Goal: Information Seeking & Learning: Learn about a topic

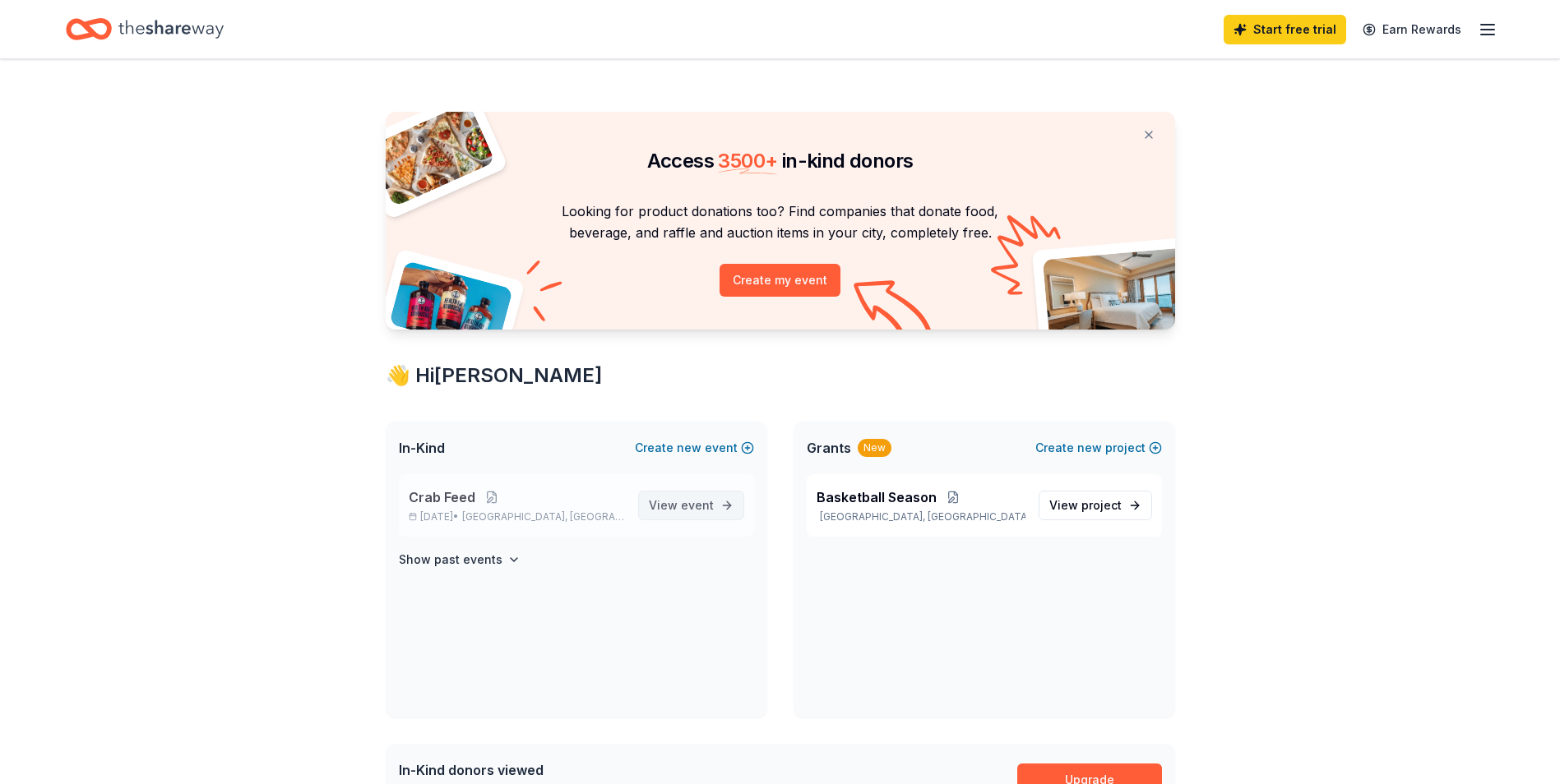
click at [668, 499] on span "View event" at bounding box center [680, 505] width 65 height 19
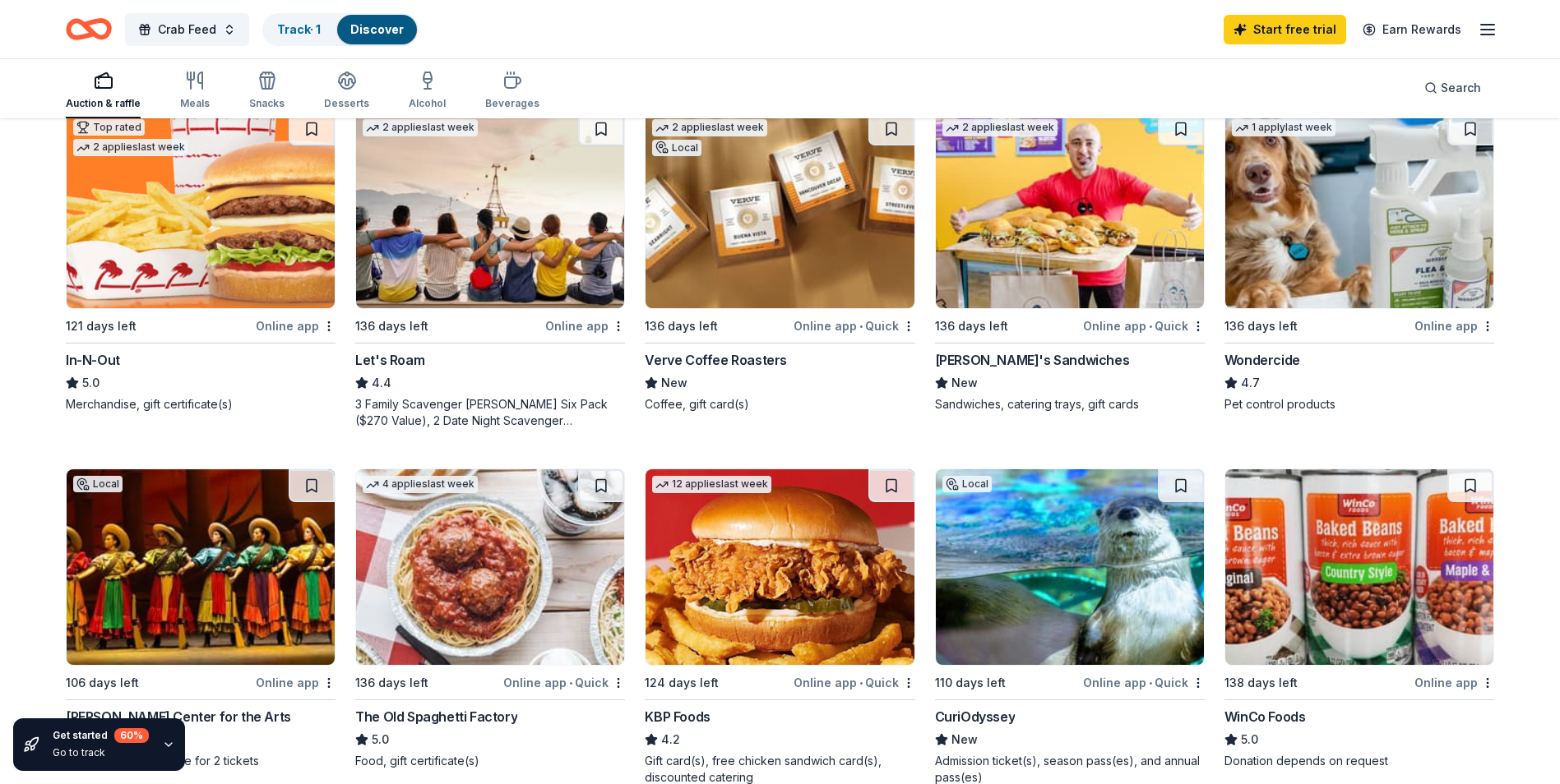
scroll to position [822, 0]
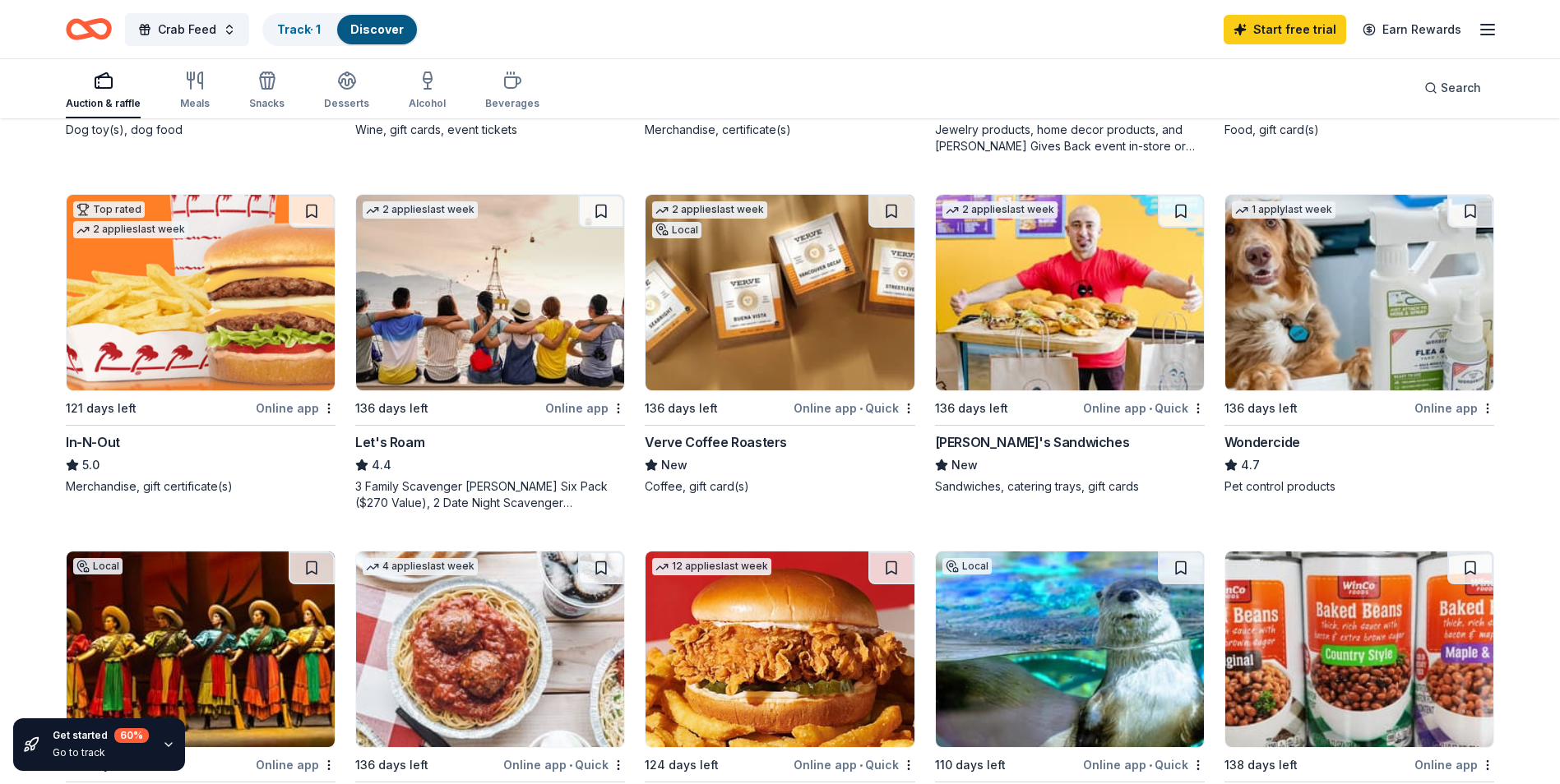
click at [1041, 307] on img at bounding box center [1070, 292] width 268 height 196
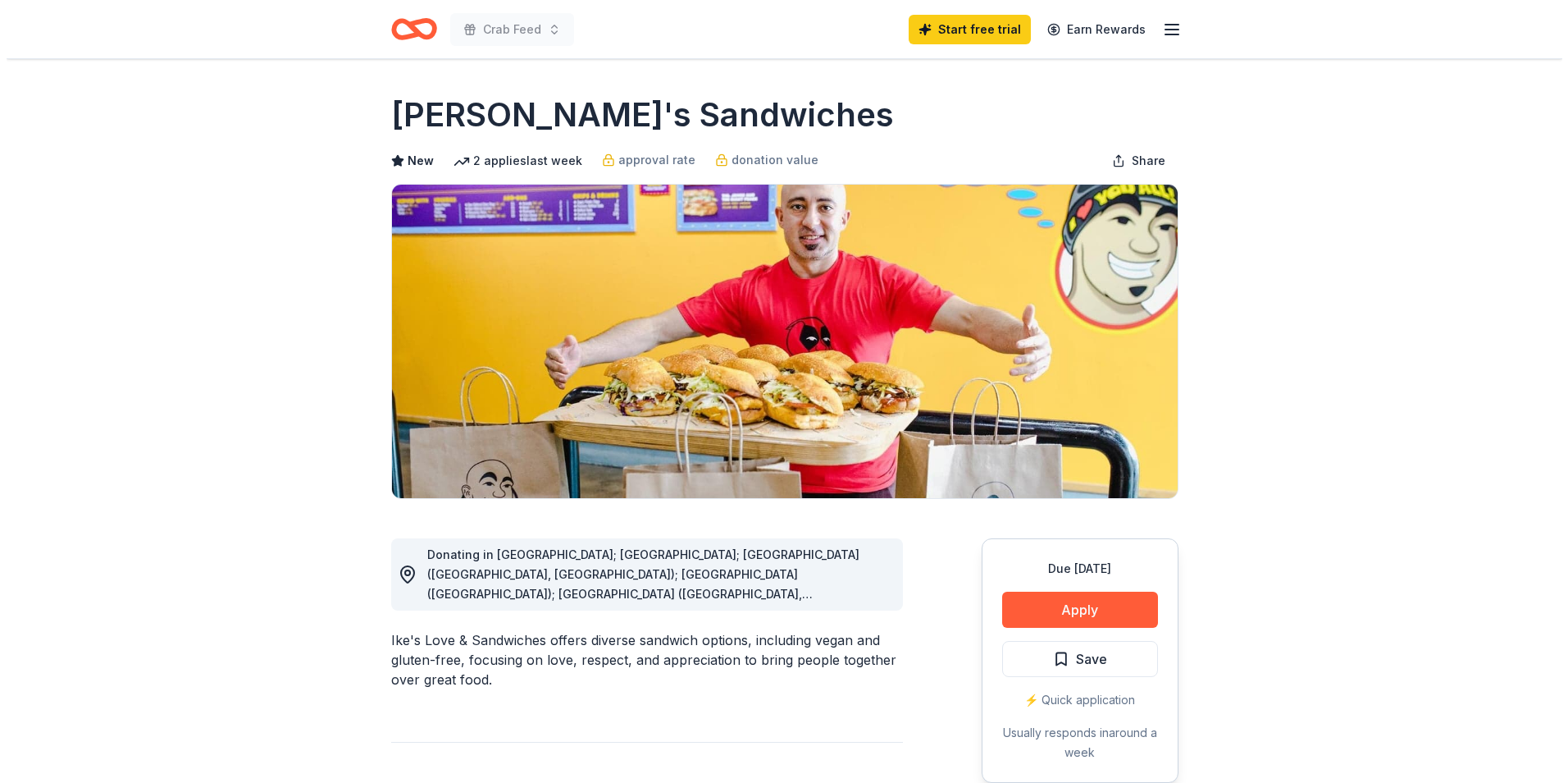
scroll to position [164, 0]
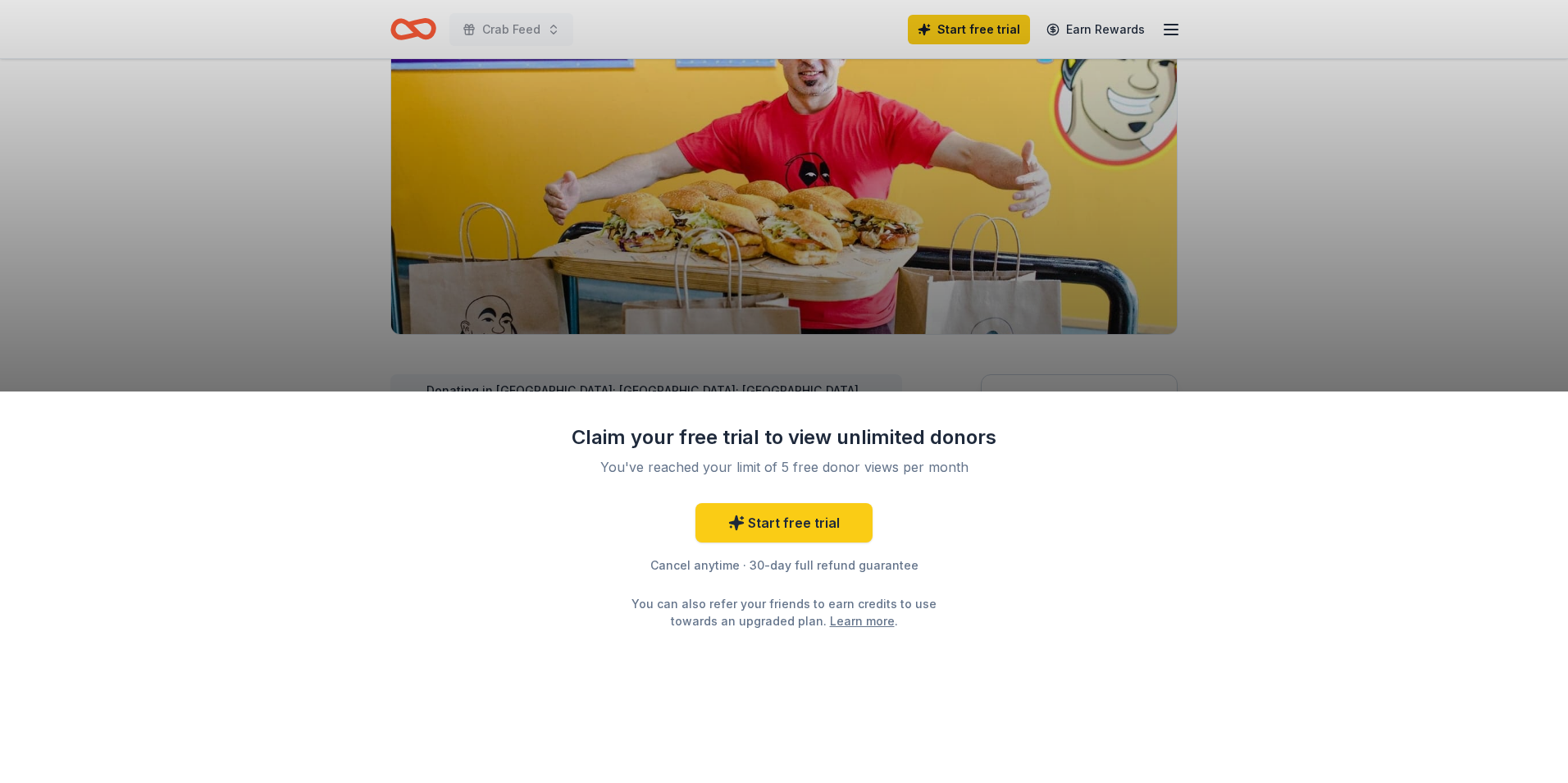
click at [212, 210] on div "Claim your free trial to view unlimited donors You've reached your limit of 5 f…" at bounding box center [784, 392] width 1568 height 783
